Goal: Information Seeking & Learning: Learn about a topic

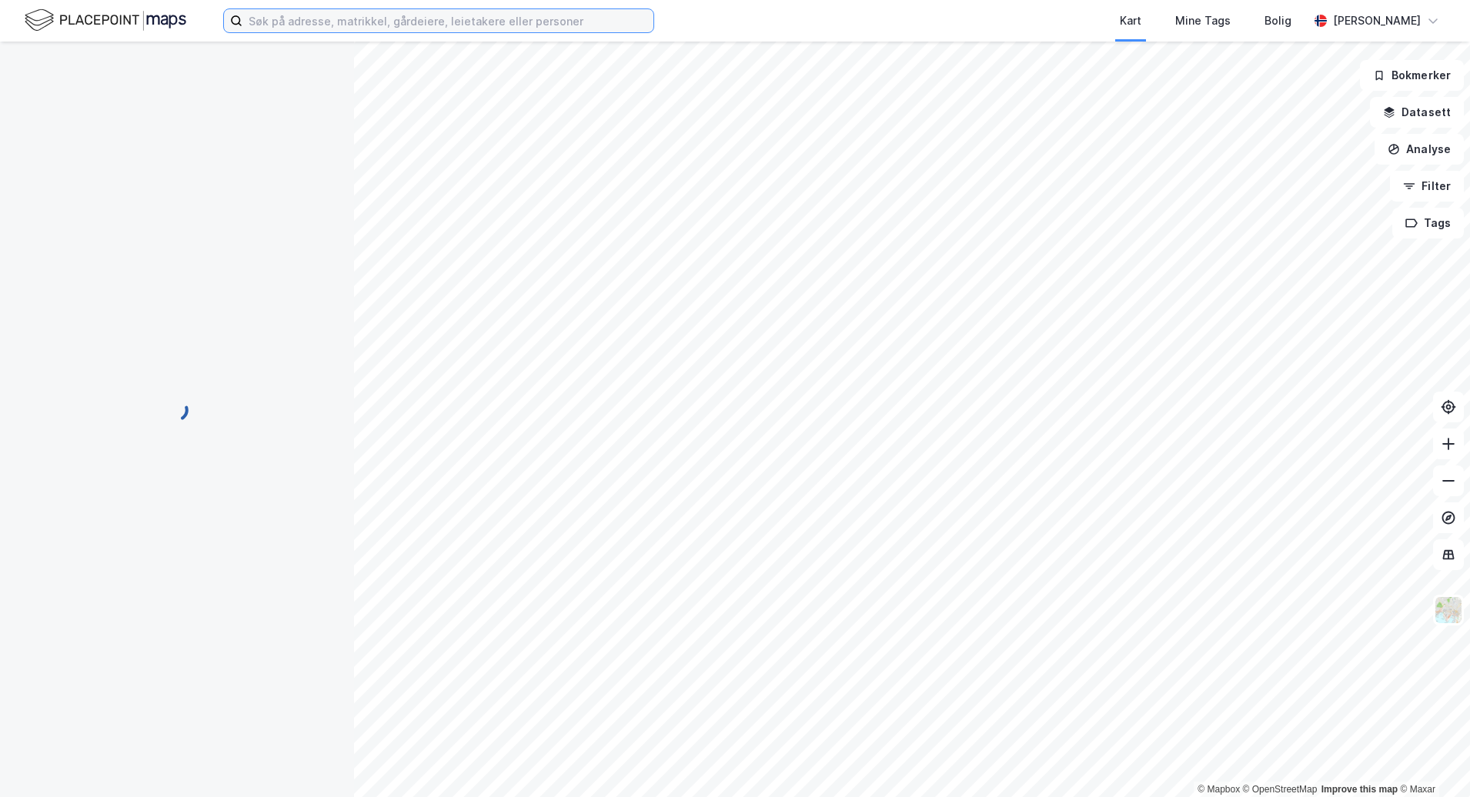
click at [432, 28] on input at bounding box center [447, 20] width 411 height 23
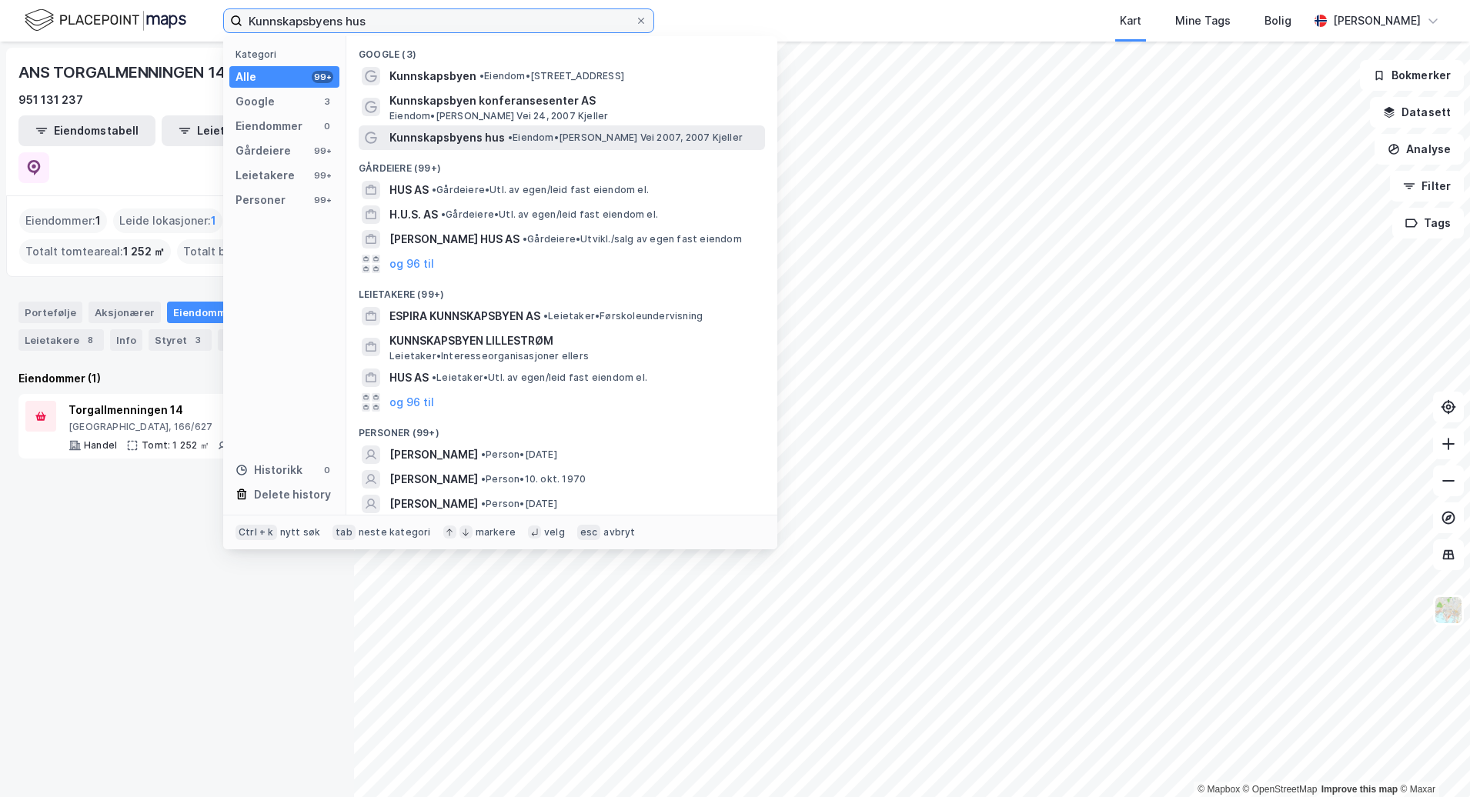
type input "Kunnskapsbyens hus"
click at [508, 140] on span "•" at bounding box center [510, 138] width 5 height 12
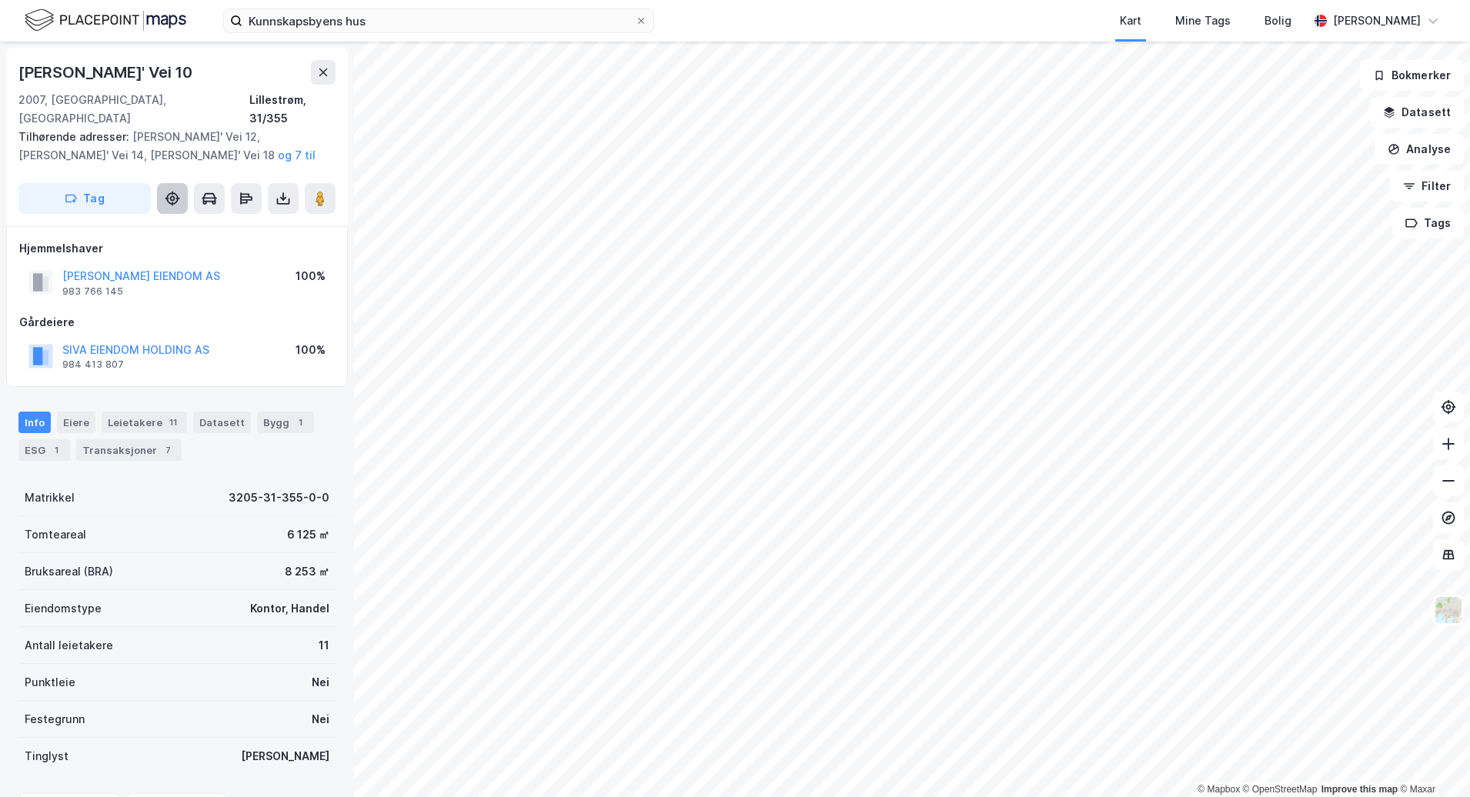
click at [171, 189] on button at bounding box center [172, 198] width 31 height 31
drag, startPoint x: 126, startPoint y: 331, endPoint x: 104, endPoint y: 326, distance: 22.8
click at [0, 0] on button "SIVA EIENDOM HOLDING AS" at bounding box center [0, 0] width 0 height 0
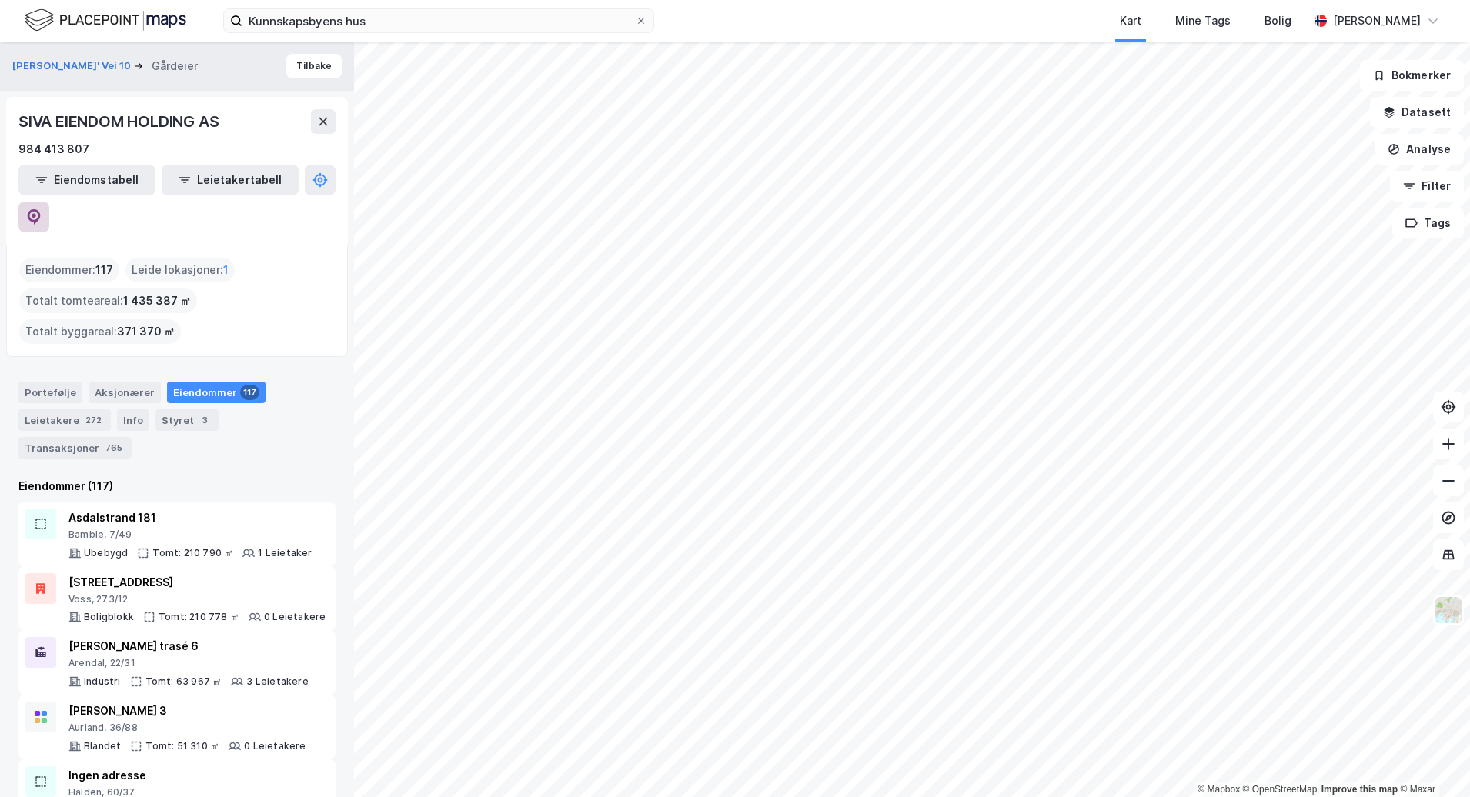
click at [41, 209] on icon at bounding box center [34, 216] width 13 height 15
click at [406, 18] on input "Kunnskapsbyens hus" at bounding box center [438, 20] width 392 height 23
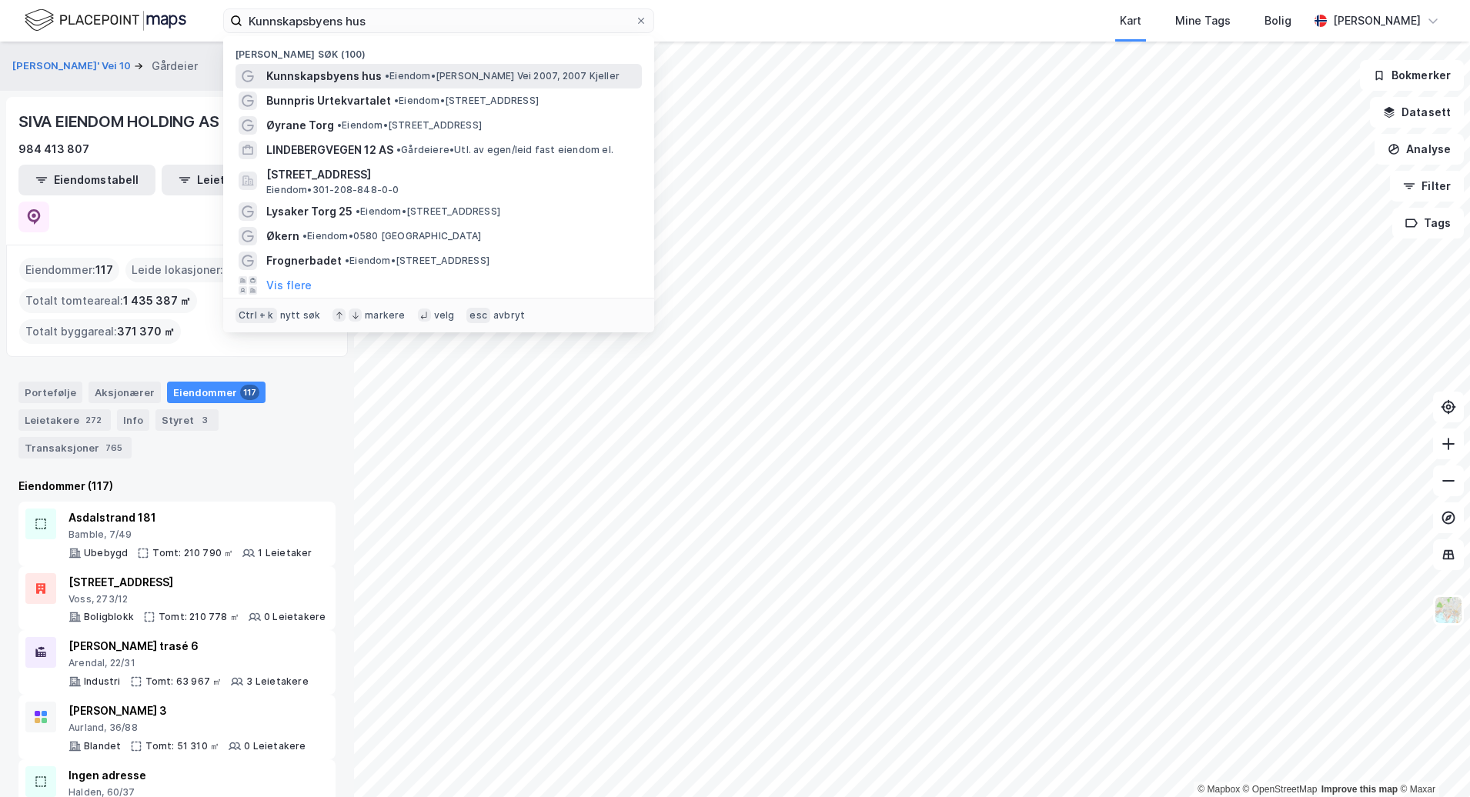
click at [403, 72] on span "• Eiendom • [PERSON_NAME] Vei 2007, 2007 Kjeller" at bounding box center [502, 76] width 235 height 12
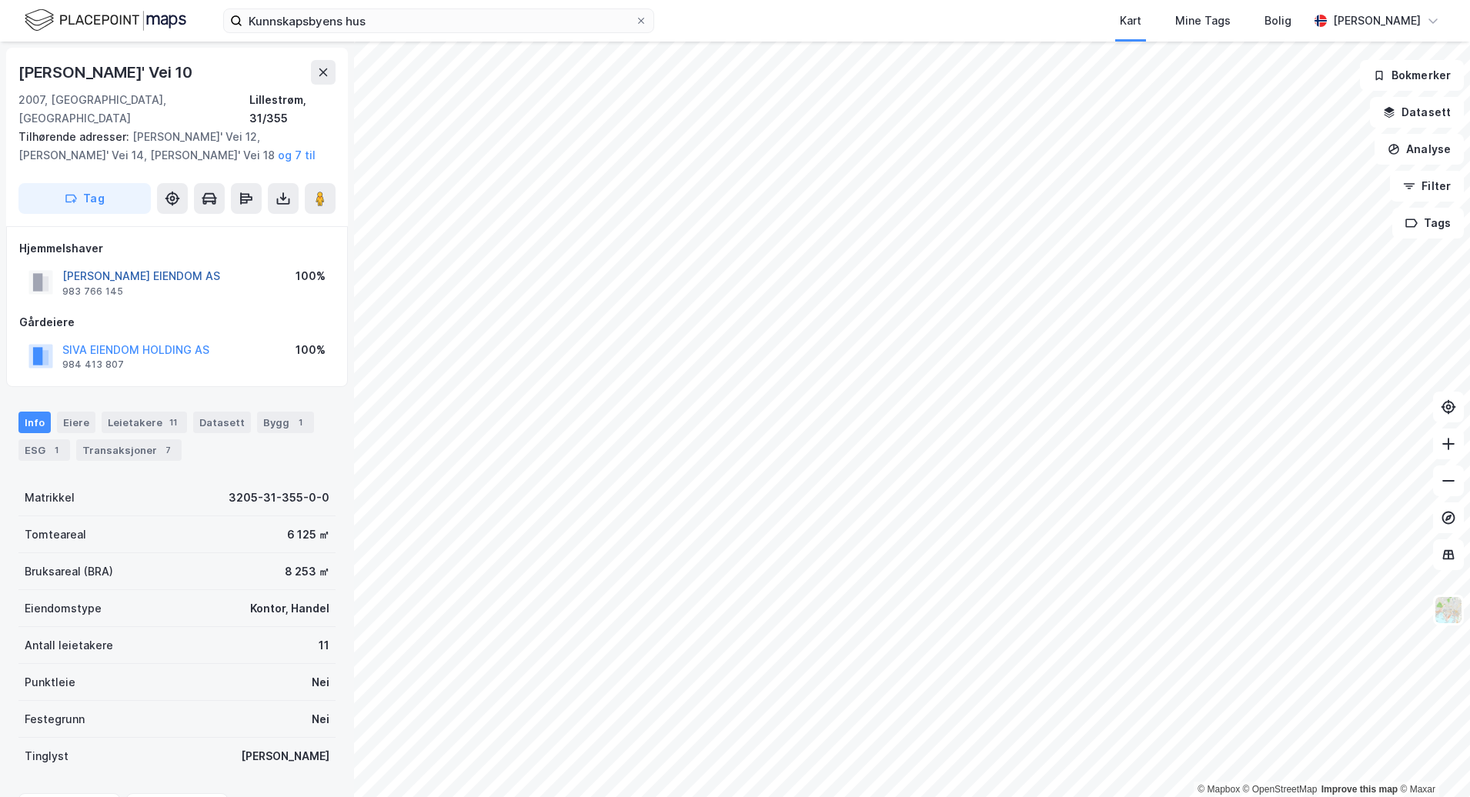
drag, startPoint x: 179, startPoint y: 258, endPoint x: 155, endPoint y: 258, distance: 24.6
click at [0, 0] on button "[PERSON_NAME] EIENDOM AS" at bounding box center [0, 0] width 0 height 0
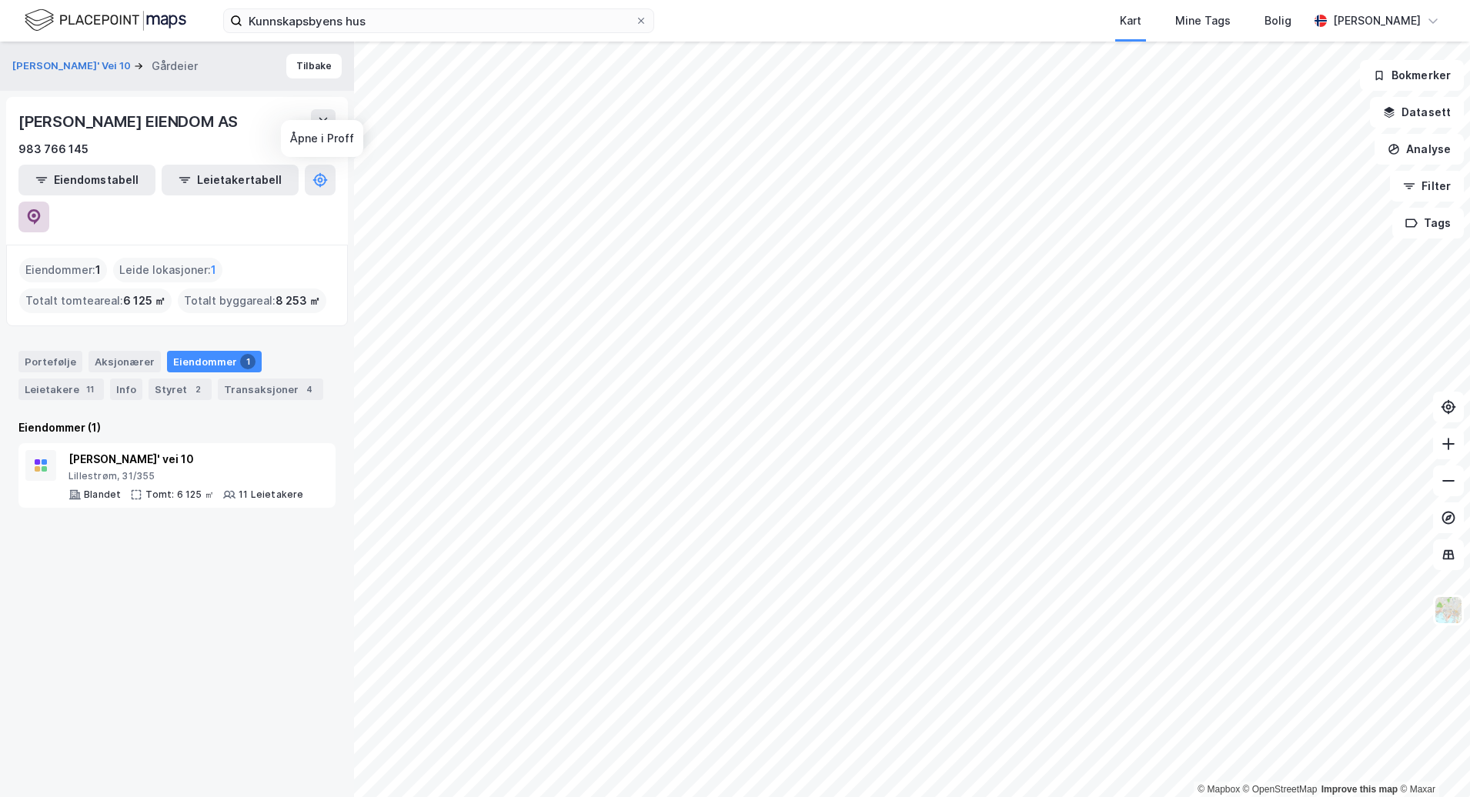
click at [42, 209] on icon at bounding box center [33, 216] width 15 height 15
click at [237, 450] on div "[PERSON_NAME]' vei 10" at bounding box center [185, 459] width 235 height 18
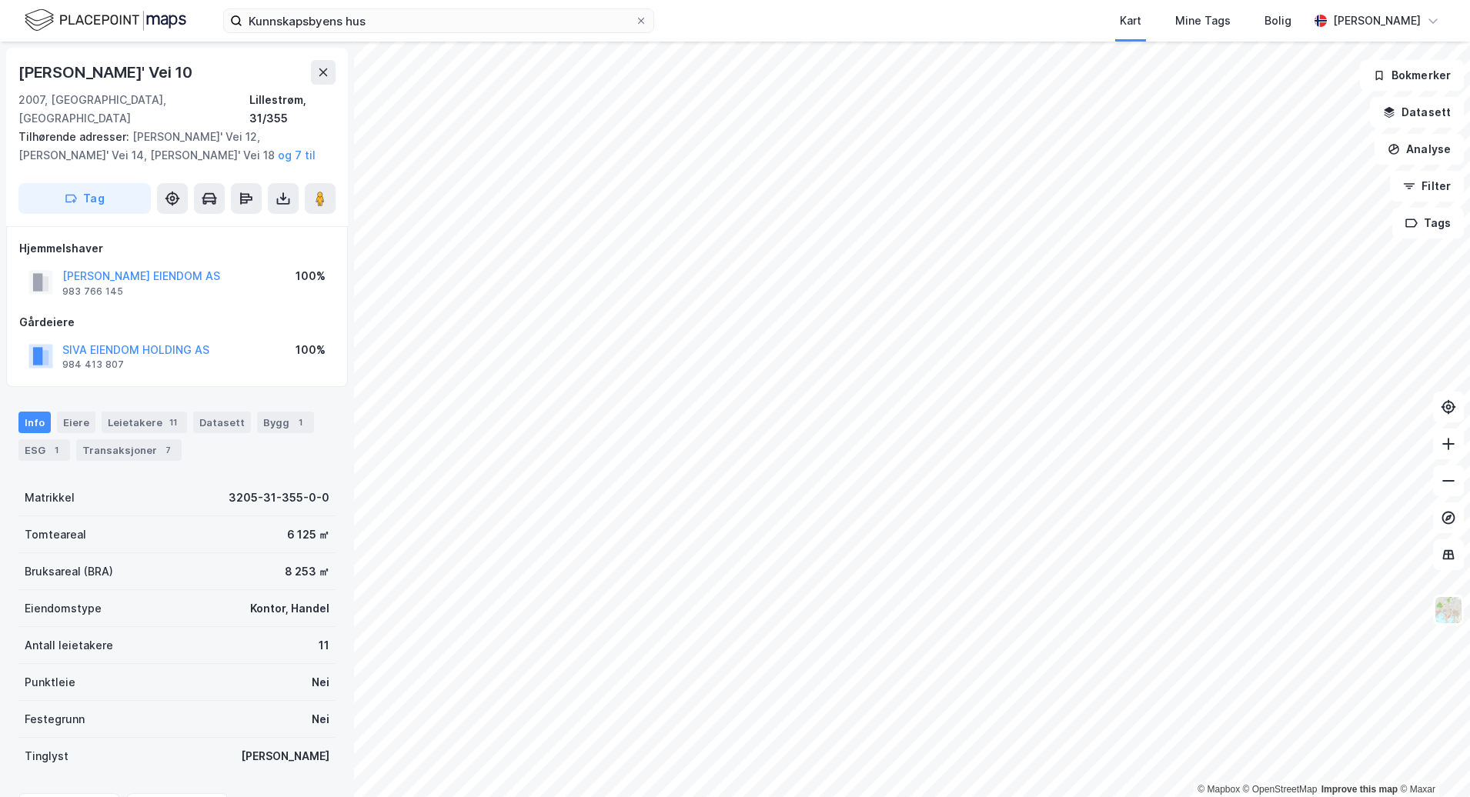
drag, startPoint x: 193, startPoint y: 74, endPoint x: 4, endPoint y: 72, distance: 189.3
click at [4, 72] on div "[PERSON_NAME]' Vei 10 2007, Kjeller, Akershus Lillestrøm, 31/355 Tilhørende adr…" at bounding box center [177, 420] width 354 height 756
copy div "[PERSON_NAME]' Vei 10"
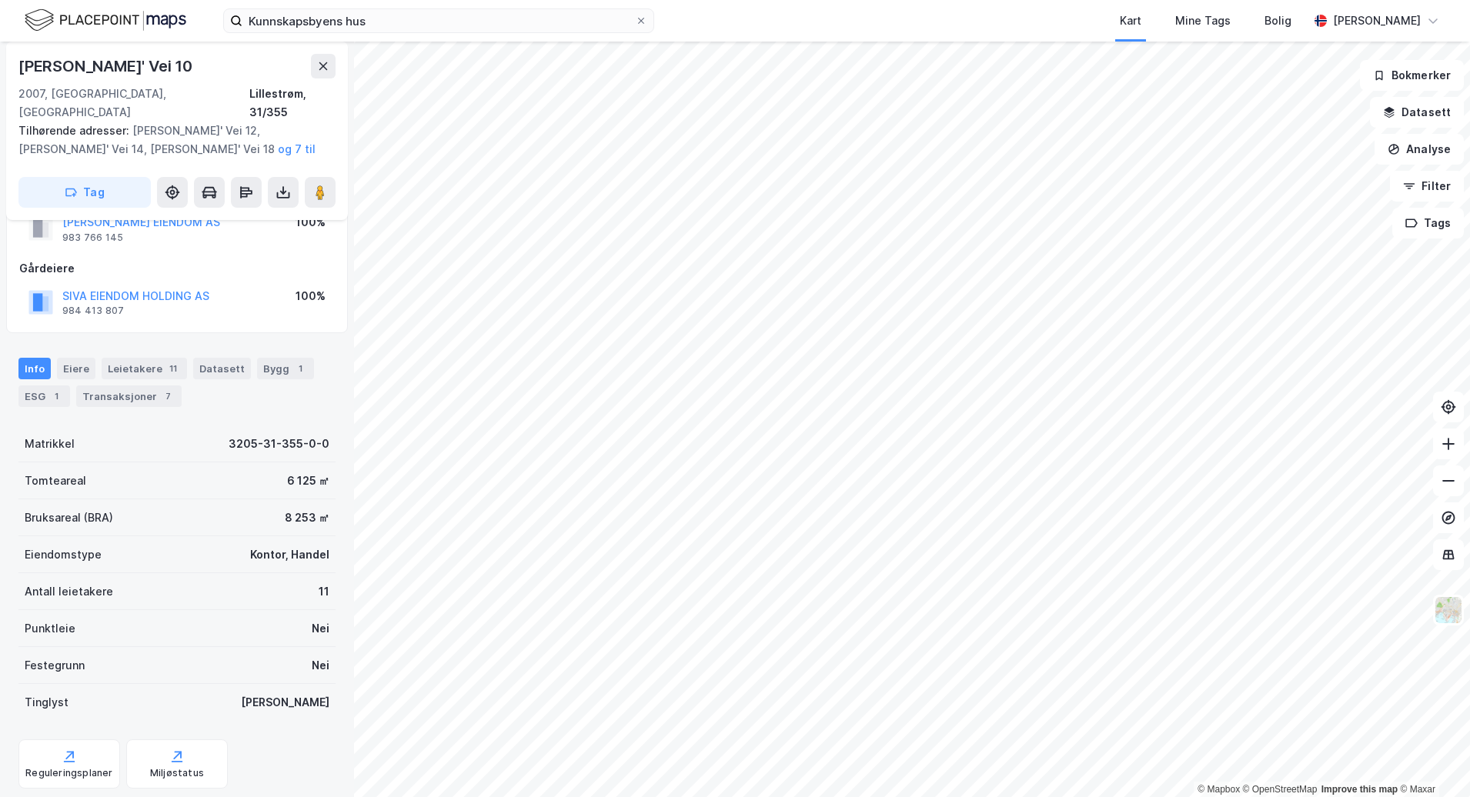
scroll to position [77, 0]
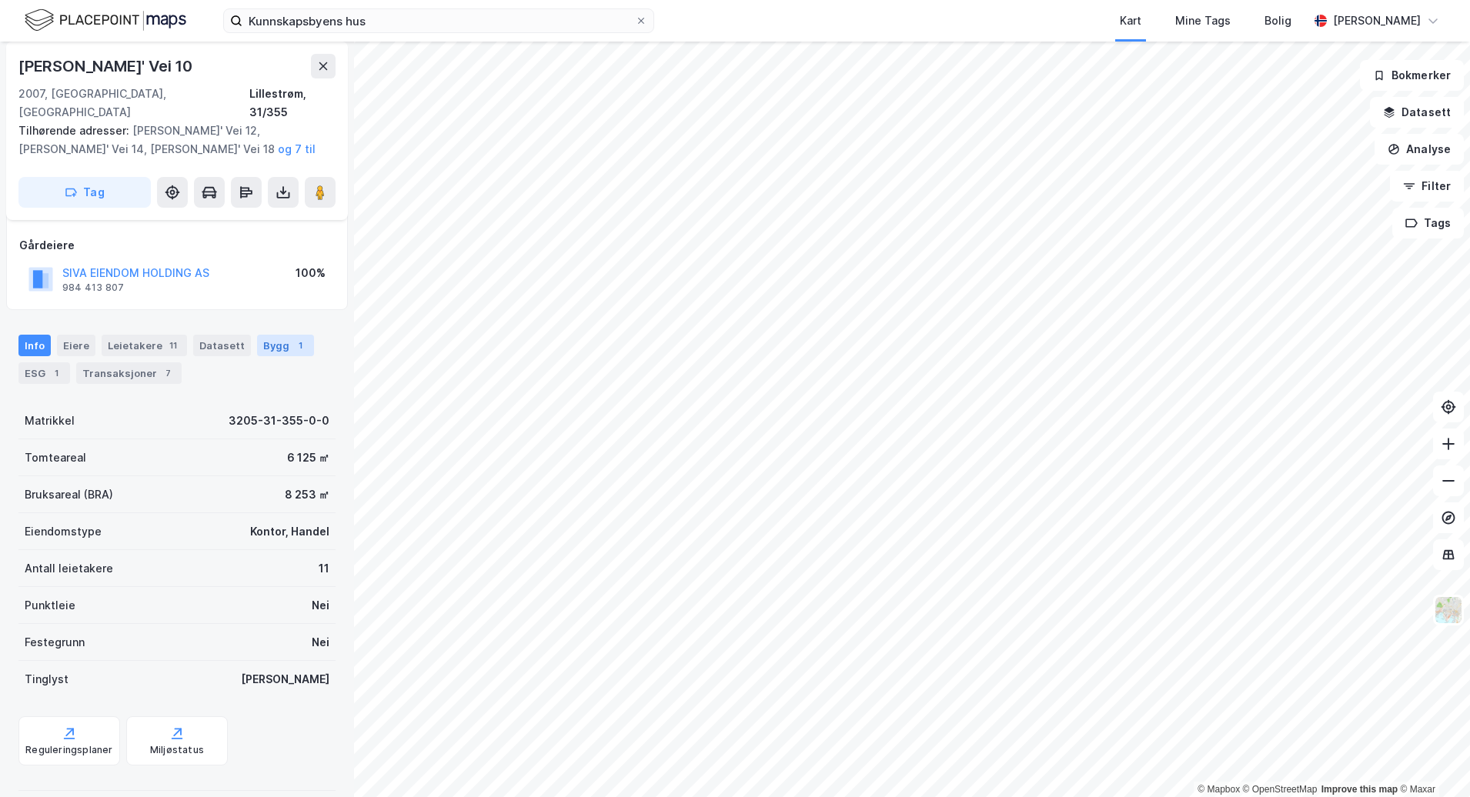
click at [262, 335] on div "Bygg 1" at bounding box center [285, 346] width 57 height 22
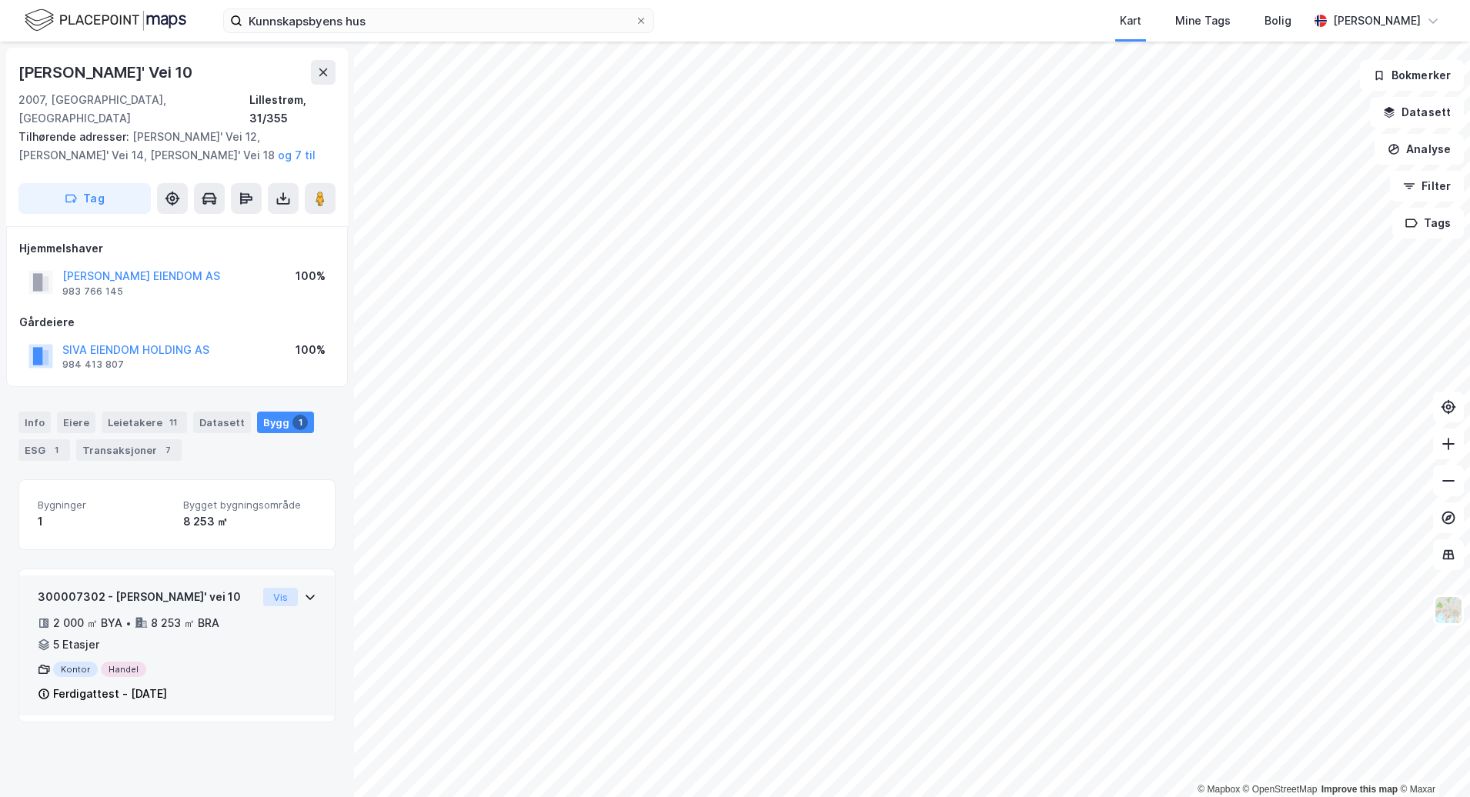
click at [285, 588] on button "Vis" at bounding box center [280, 597] width 35 height 18
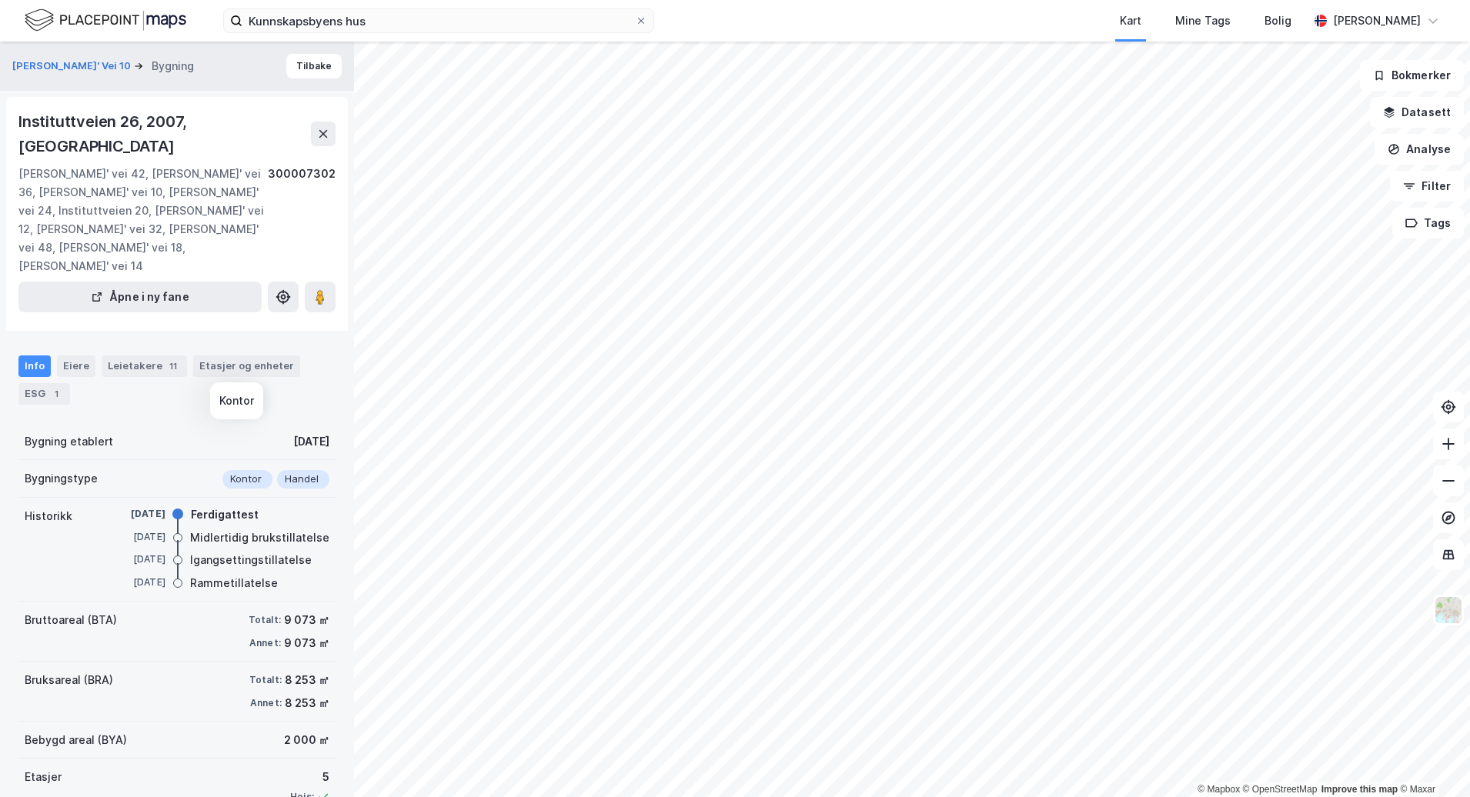
click at [235, 470] on div "Kontor" at bounding box center [247, 479] width 50 height 18
click at [240, 359] on div "Etasjer og enheter" at bounding box center [246, 366] width 95 height 14
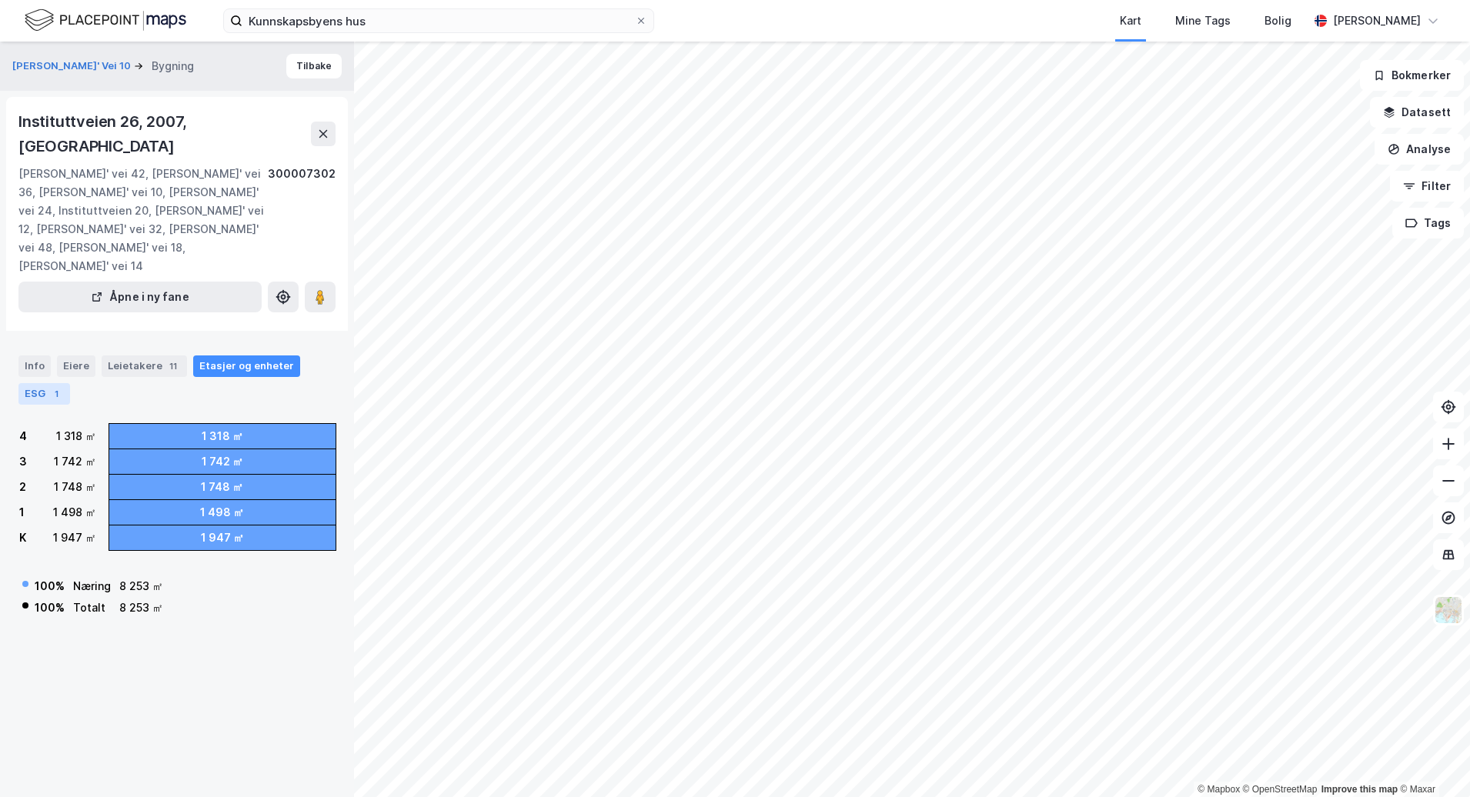
click at [59, 383] on div "ESG 1" at bounding box center [44, 394] width 52 height 22
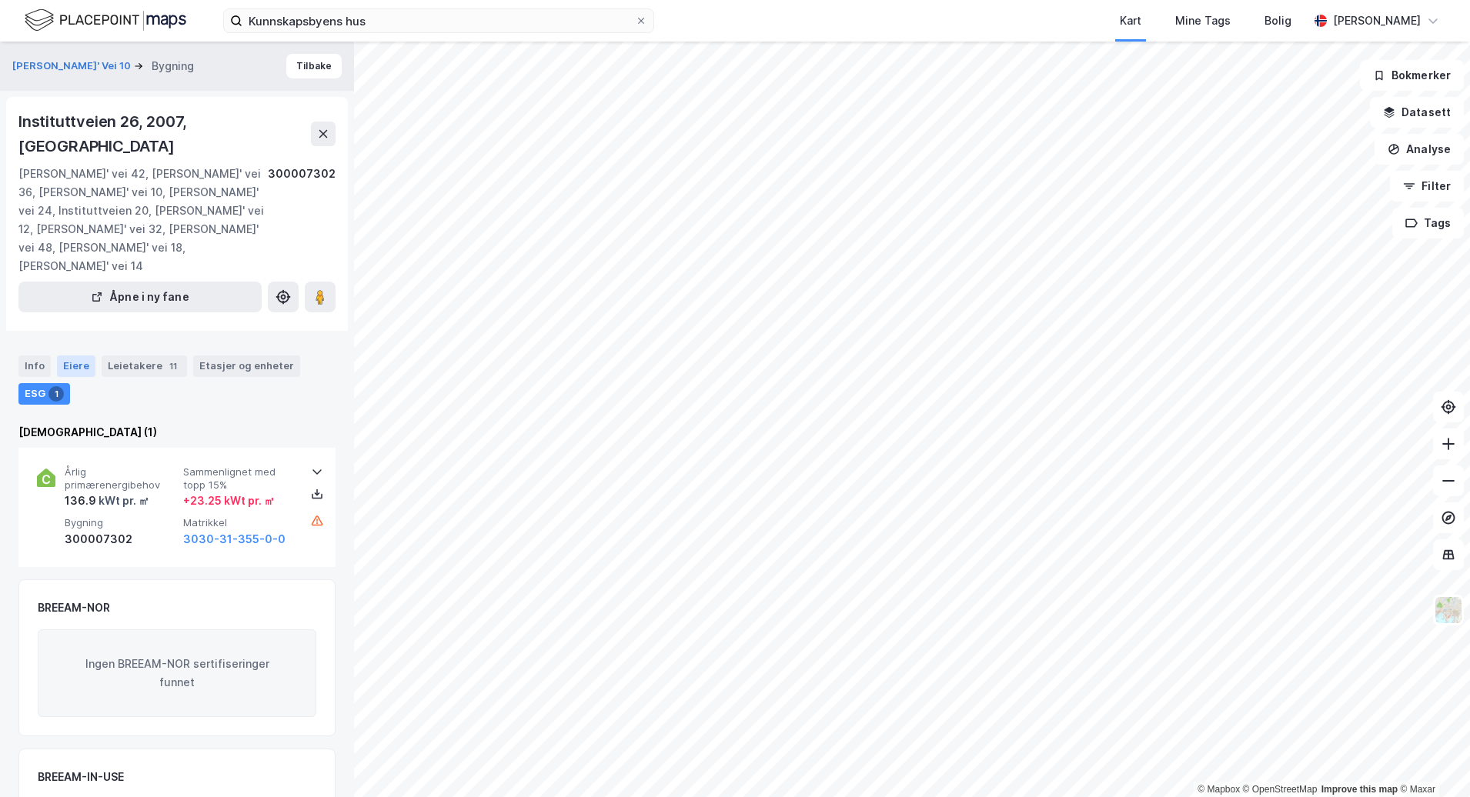
click at [86, 356] on div "Eiere" at bounding box center [76, 367] width 38 height 22
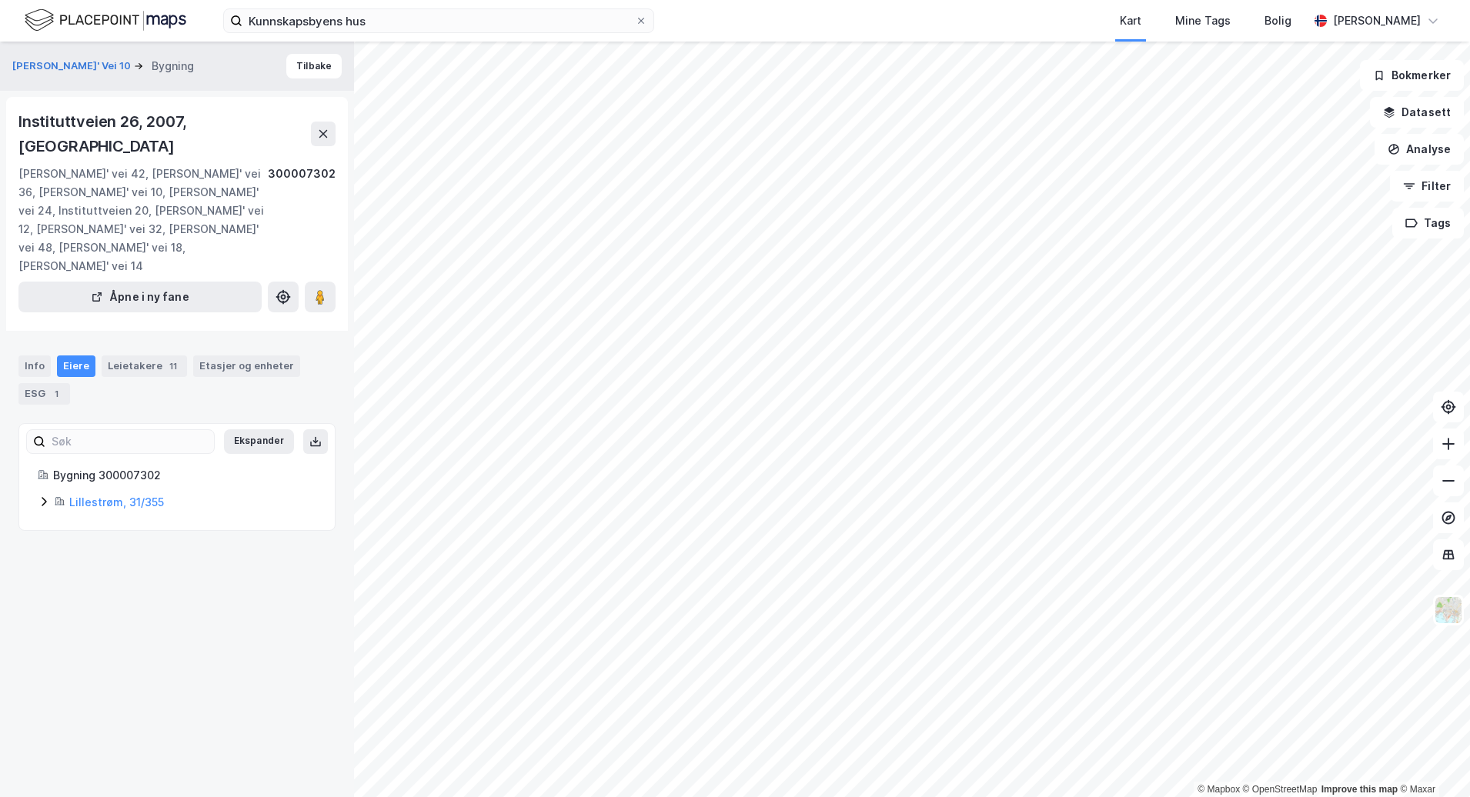
click at [45, 496] on icon at bounding box center [44, 502] width 12 height 12
click at [142, 356] on div "Leietakere 11" at bounding box center [144, 367] width 85 height 22
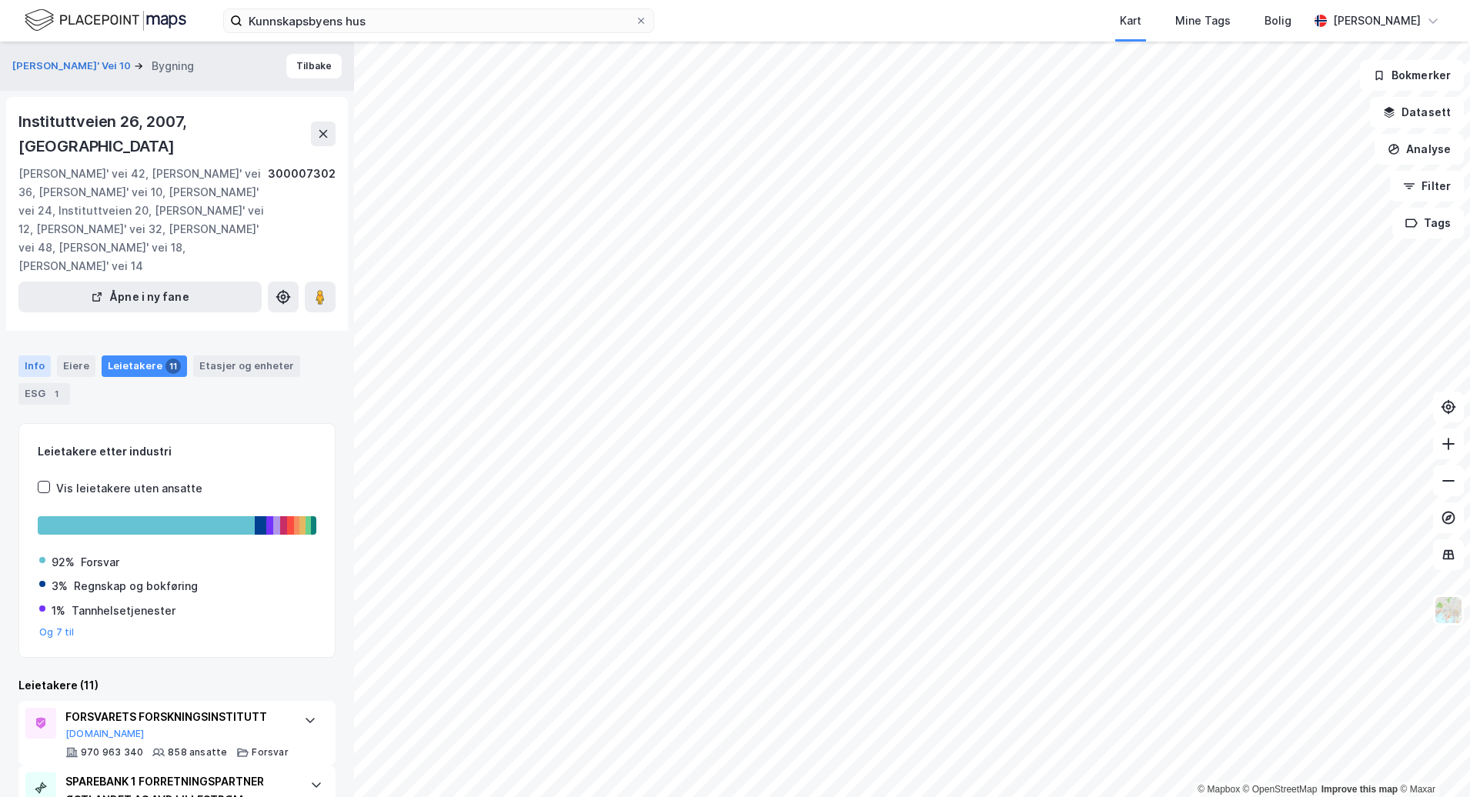
click at [45, 356] on div "Info" at bounding box center [34, 367] width 32 height 22
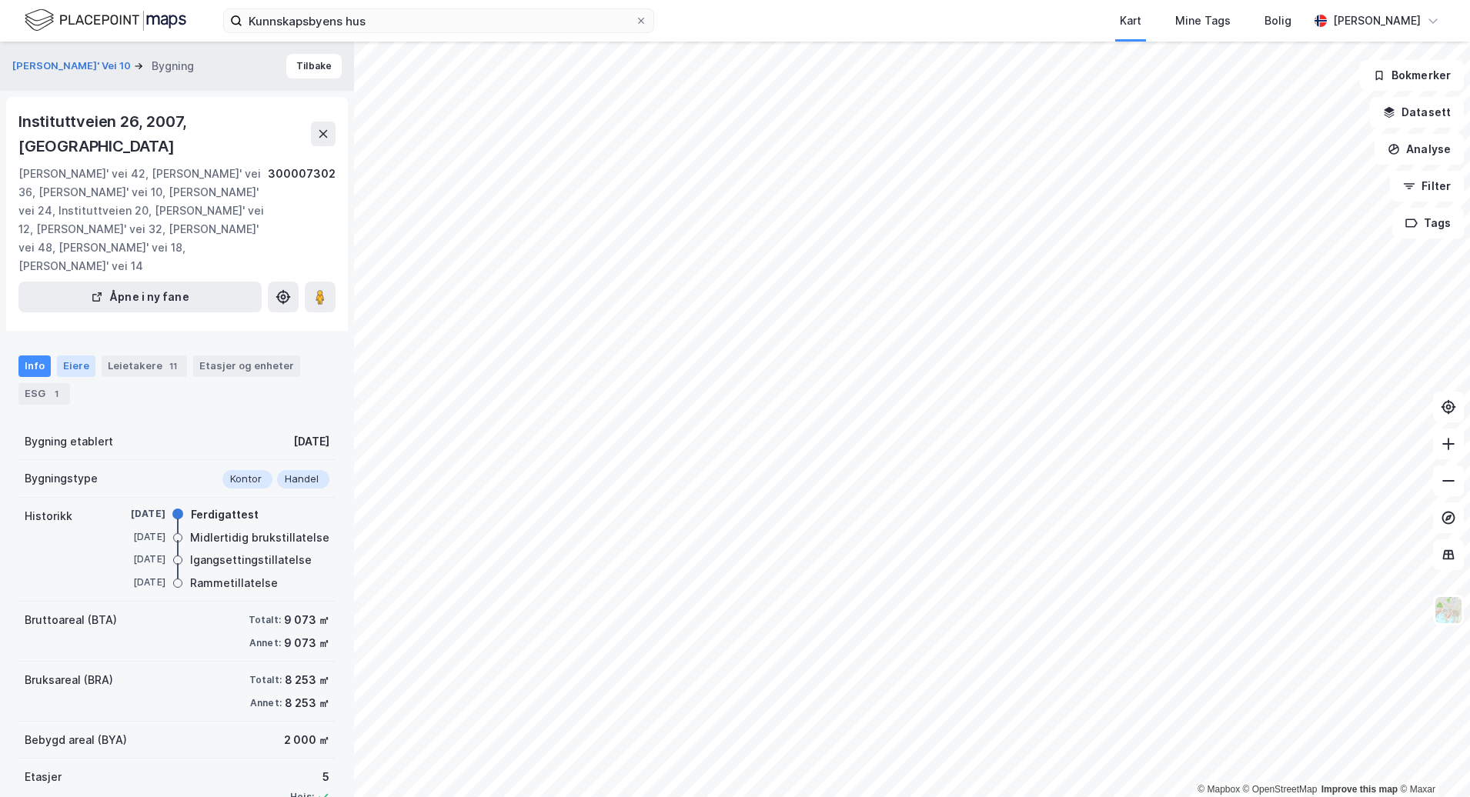
click at [68, 356] on div "Eiere" at bounding box center [76, 367] width 38 height 22
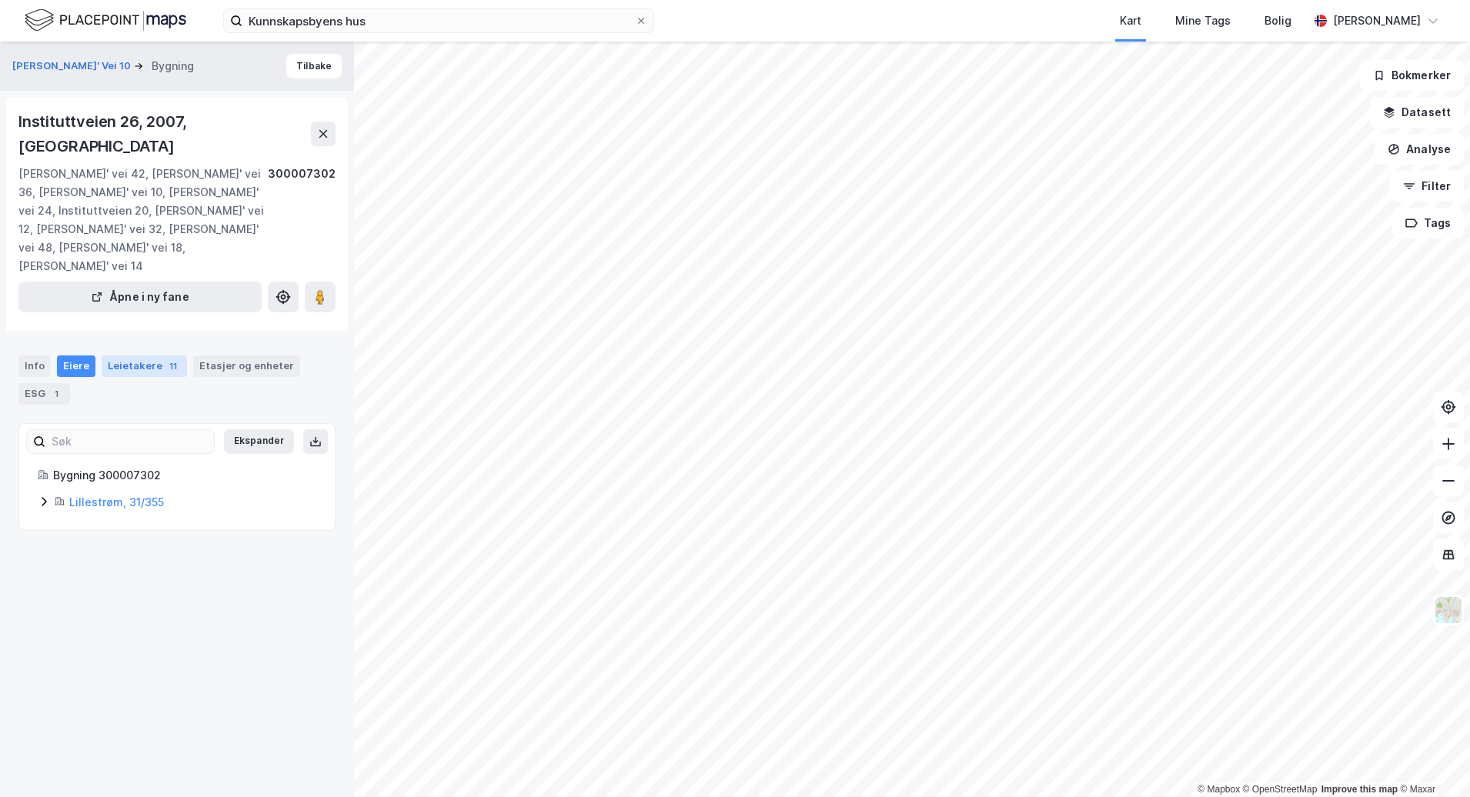
click at [156, 356] on div "Leietakere 11" at bounding box center [144, 367] width 85 height 22
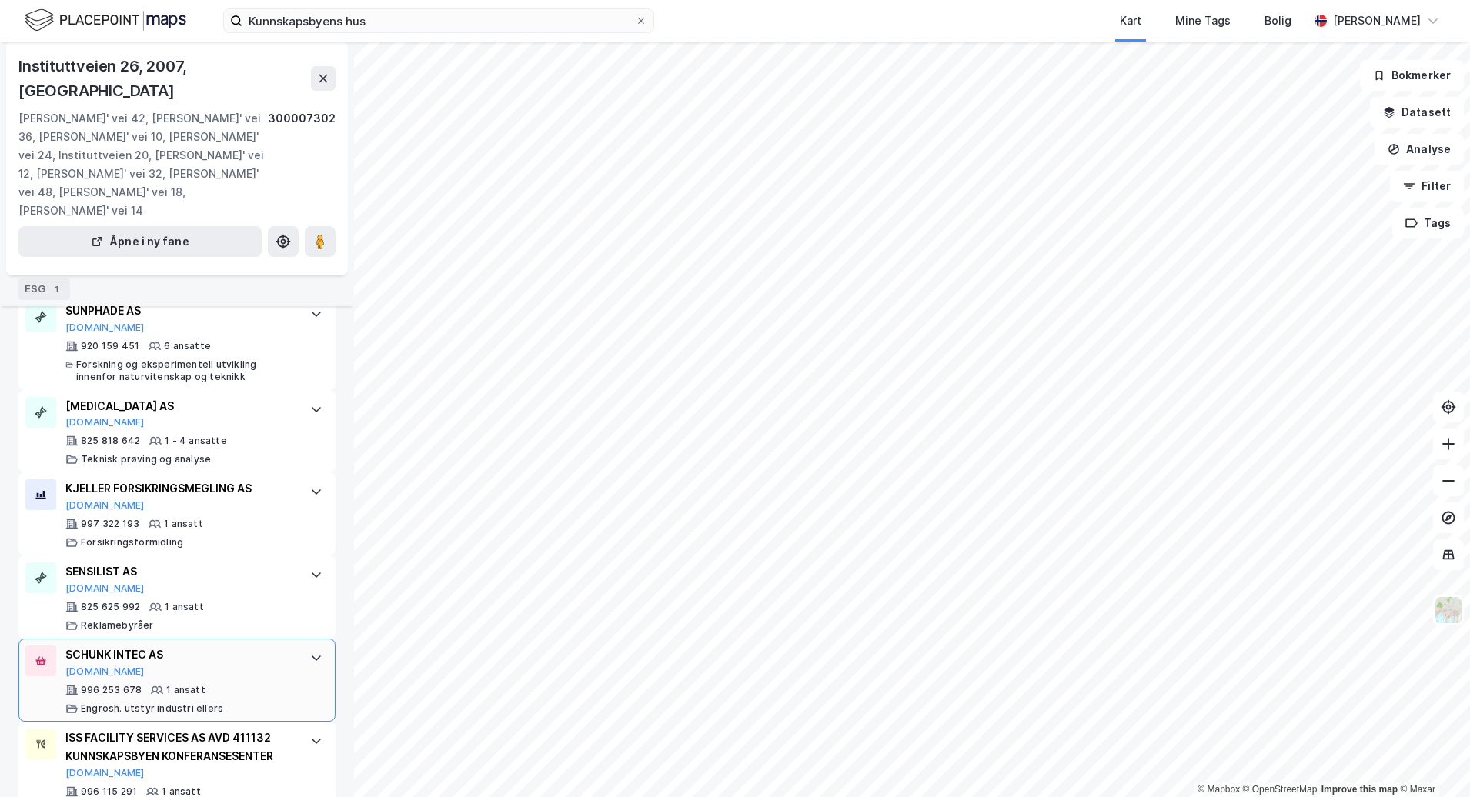
scroll to position [855, 0]
